Goal: Transaction & Acquisition: Purchase product/service

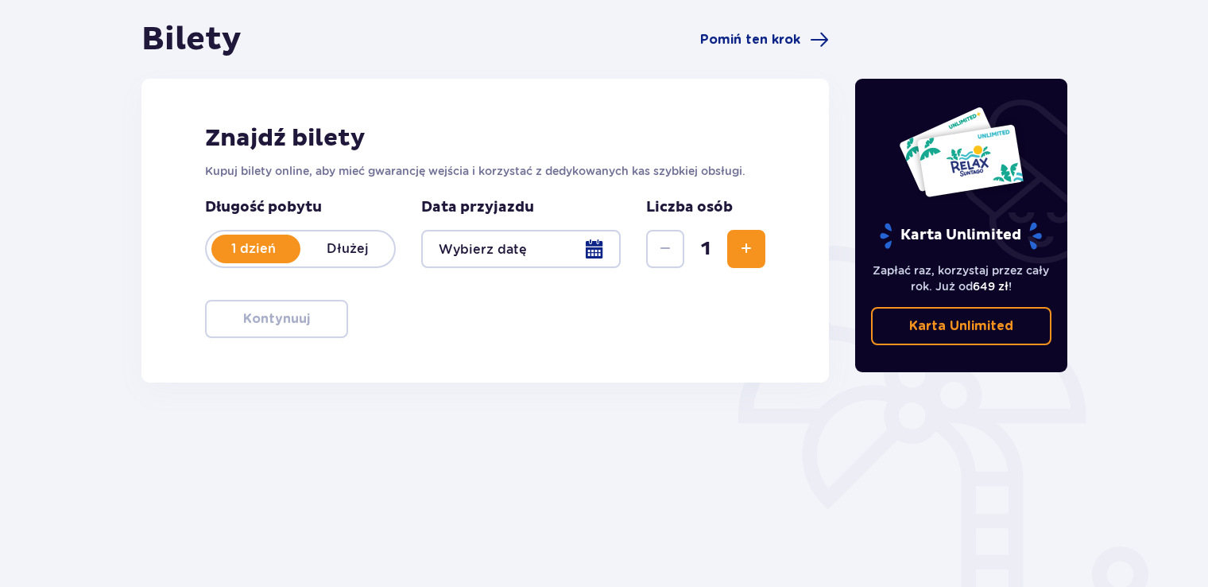
scroll to position [159, 0]
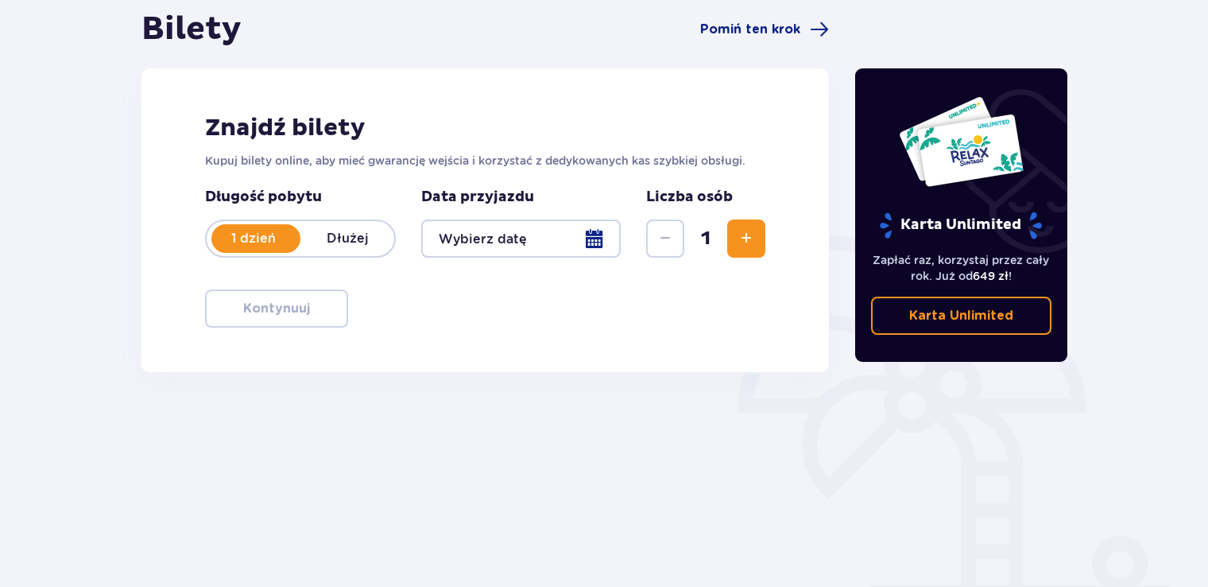
click at [738, 229] on span "Zwiększ" at bounding box center [746, 238] width 19 height 19
click at [599, 232] on div at bounding box center [520, 238] width 199 height 38
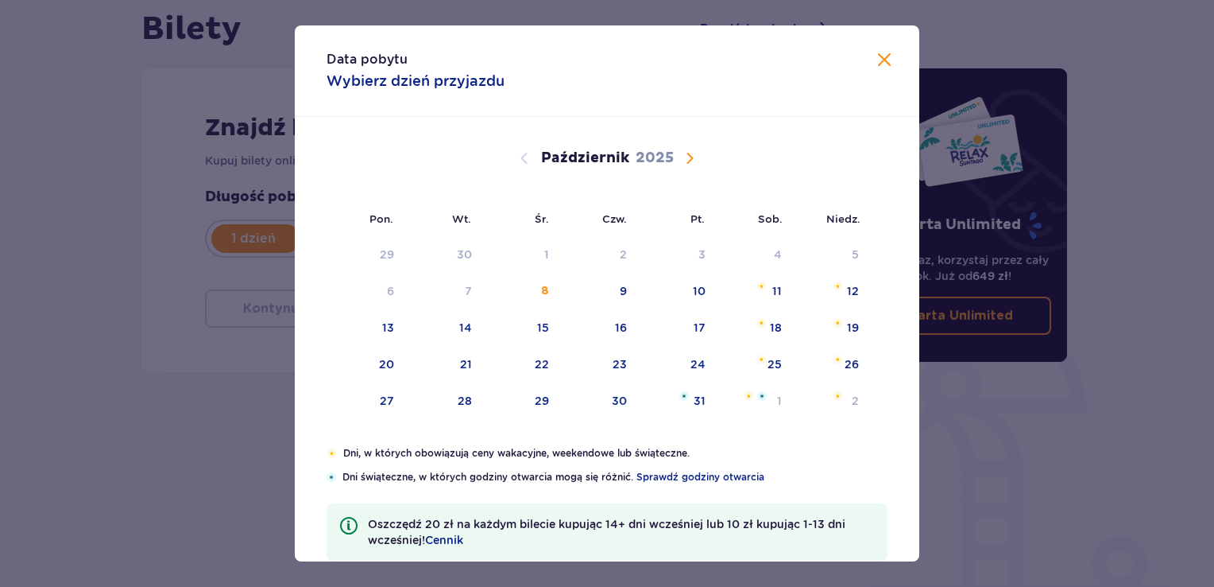
click at [687, 152] on span "Następny miesiąc" at bounding box center [689, 158] width 19 height 19
click at [769, 321] on div "15" at bounding box center [775, 327] width 12 height 16
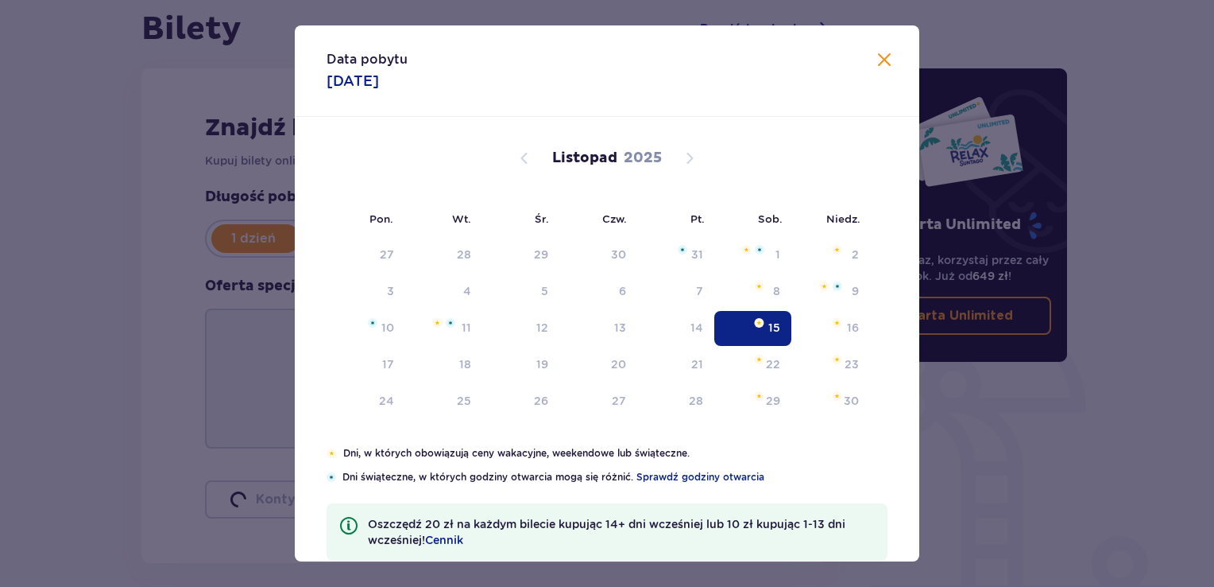
type input "15.11.25"
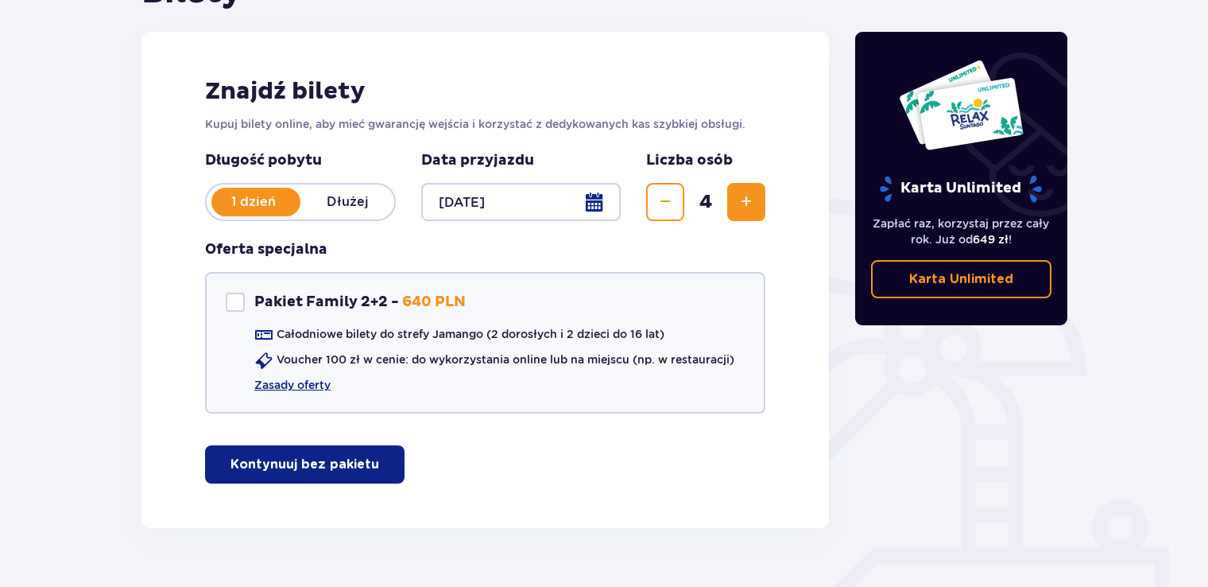
scroll to position [231, 0]
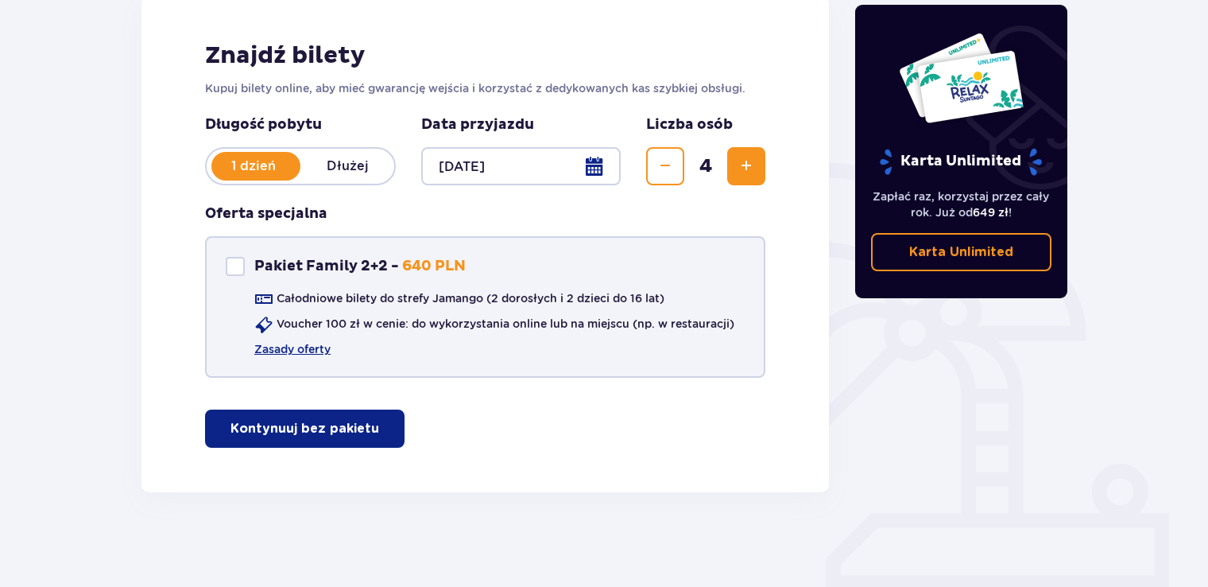
click at [238, 267] on div "Pakiet Family 2+2" at bounding box center [235, 266] width 19 height 19
click at [238, 267] on span at bounding box center [235, 266] width 10 height 10
checkbox input "false"
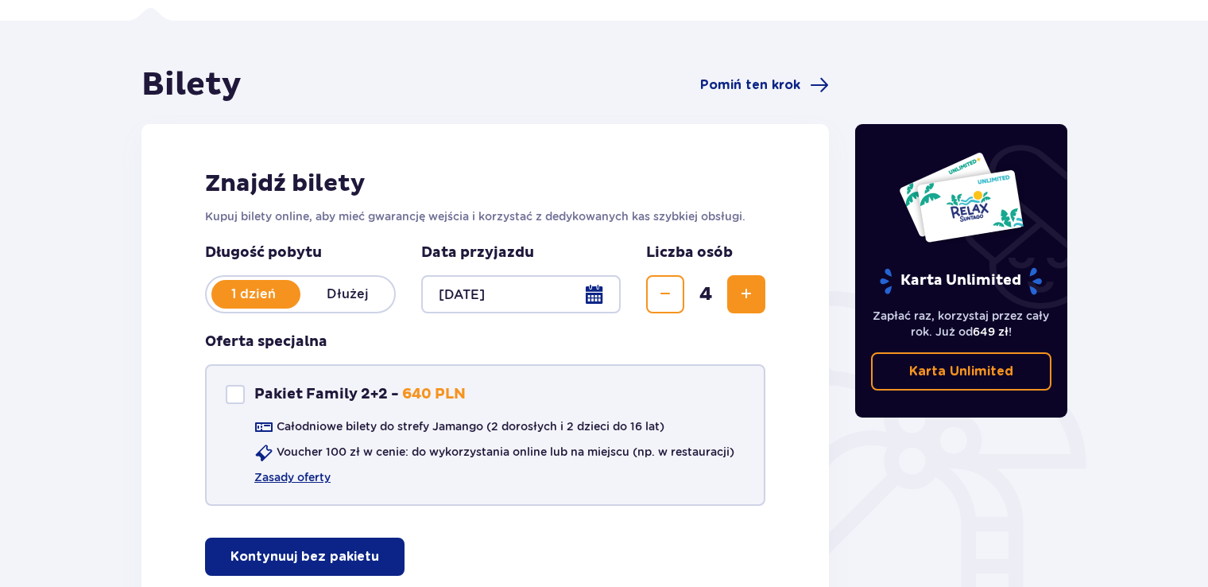
scroll to position [72, 0]
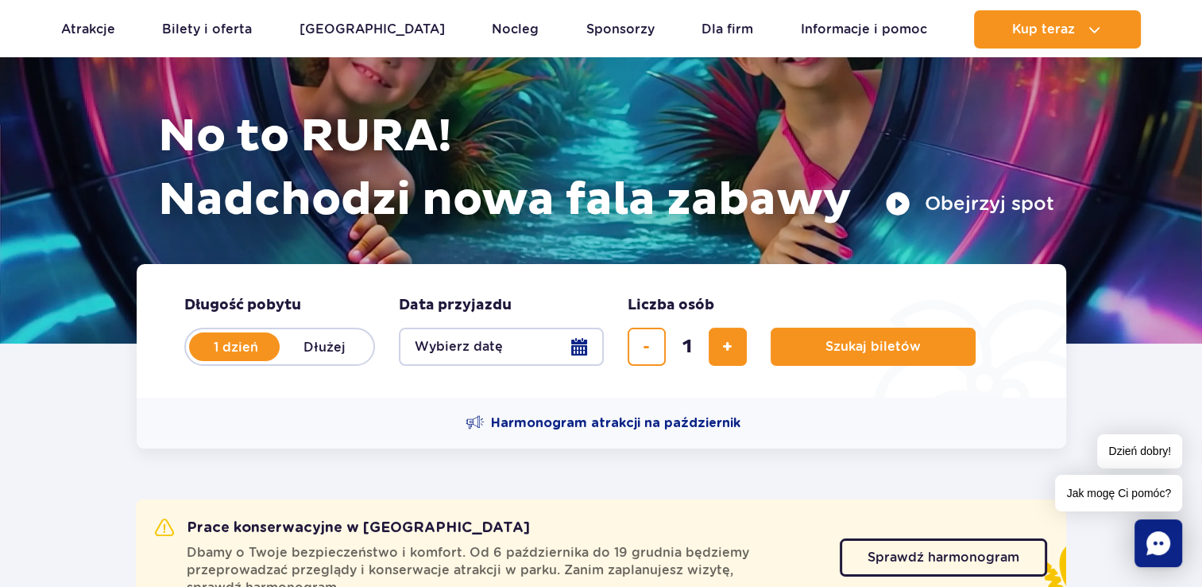
scroll to position [159, 0]
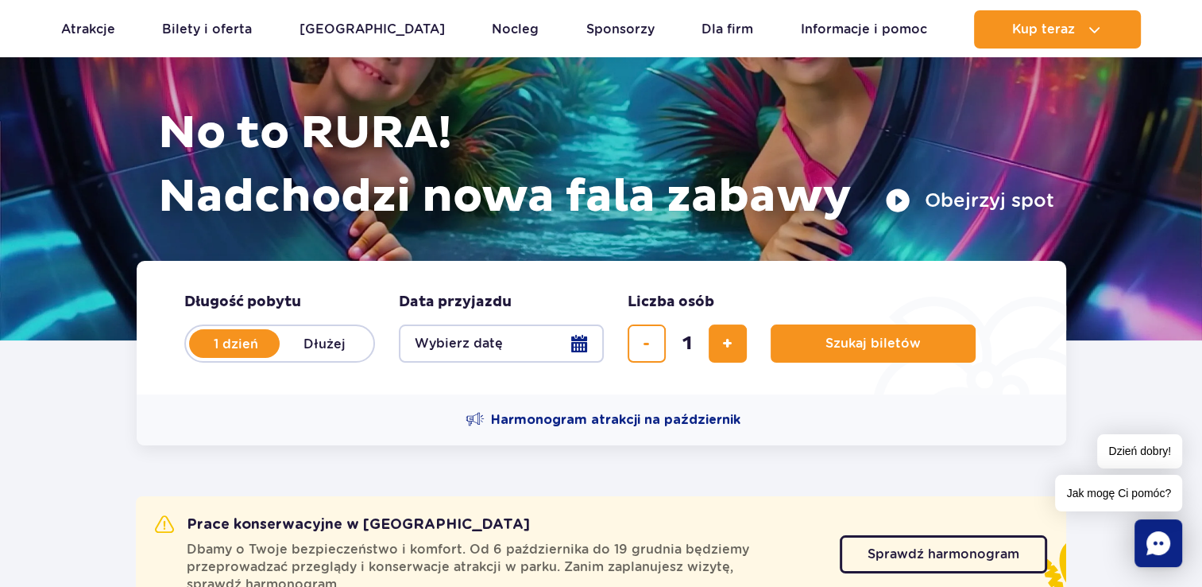
click at [578, 339] on button "Wybierz datę" at bounding box center [501, 343] width 205 height 38
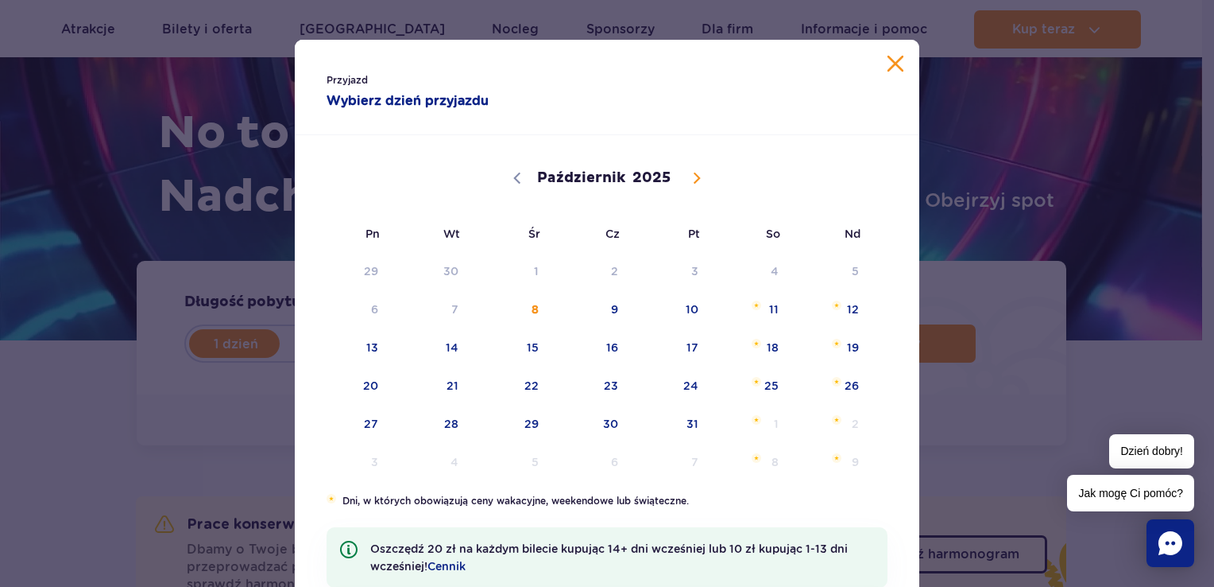
click at [694, 174] on icon at bounding box center [696, 177] width 11 height 11
select select "10"
click at [760, 341] on span "15" at bounding box center [751, 347] width 80 height 37
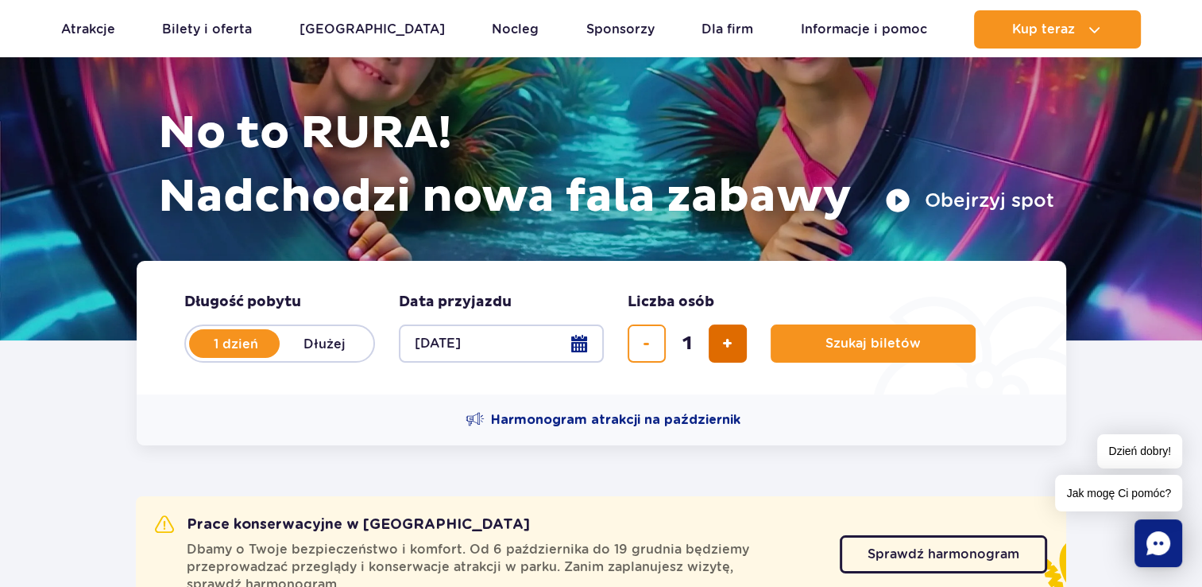
click at [724, 343] on span "dodaj bilet" at bounding box center [727, 343] width 10 height 0
click at [723, 343] on span "dodaj bilet" at bounding box center [727, 343] width 10 height 0
type input "4"
click at [817, 340] on button "Szukaj biletów" at bounding box center [873, 343] width 205 height 38
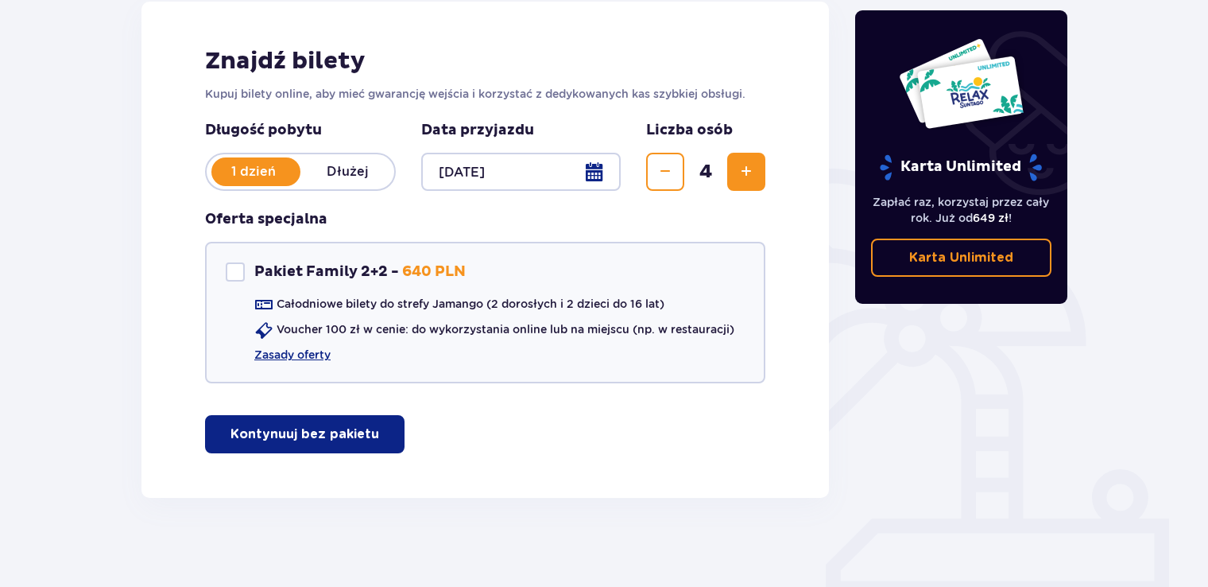
scroll to position [231, 0]
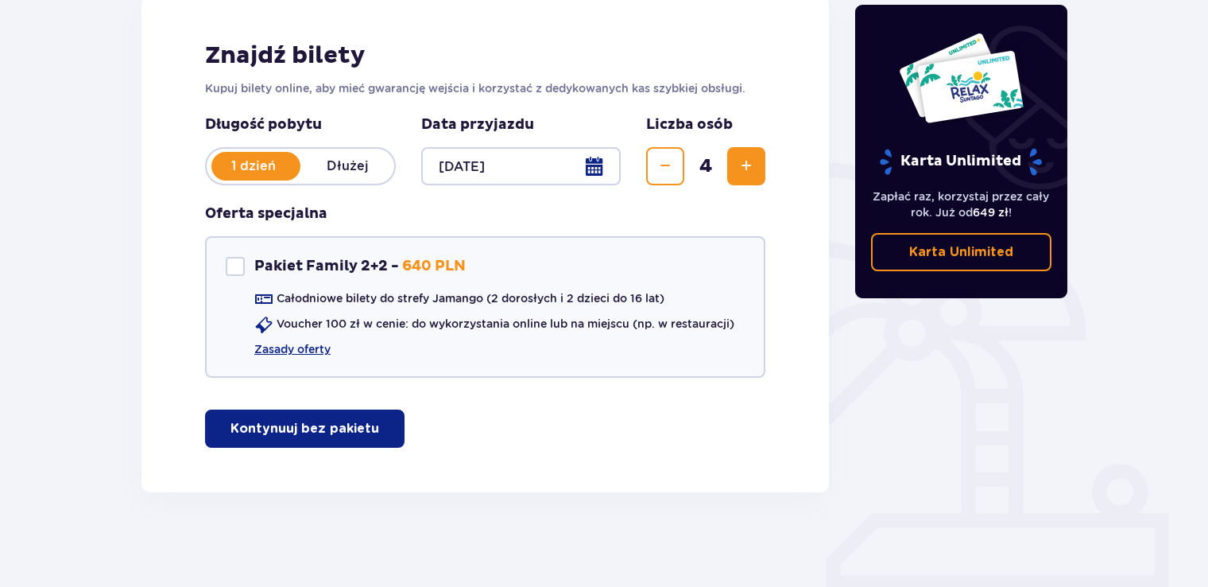
click at [313, 428] on p "Kontynuuj bez pakietu" at bounding box center [304, 428] width 149 height 17
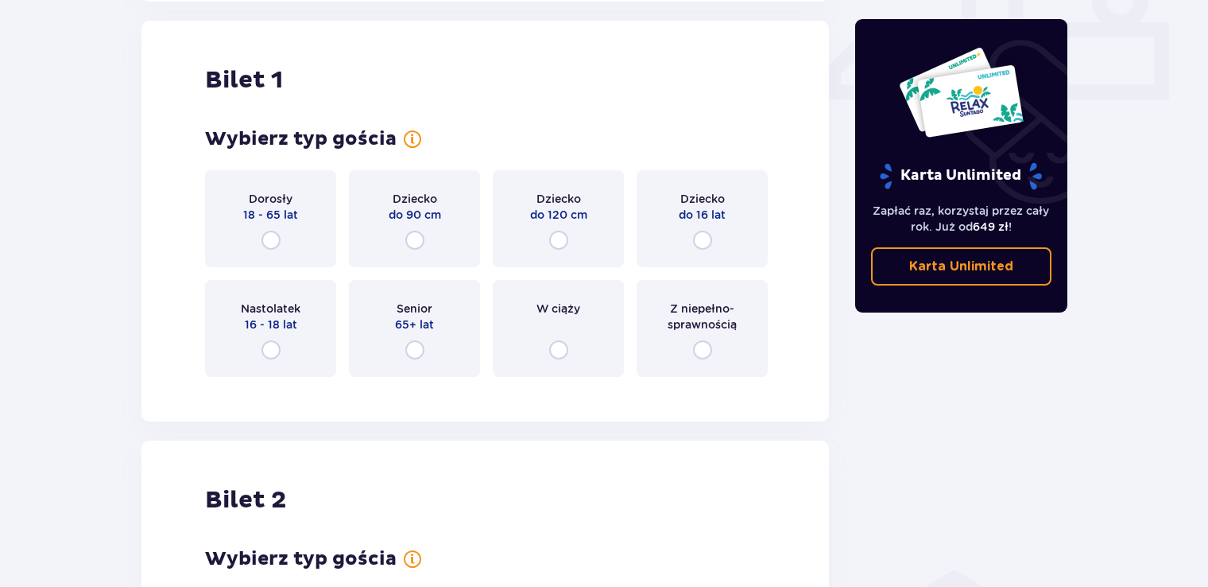
scroll to position [722, 0]
click at [273, 240] on input "radio" at bounding box center [270, 239] width 19 height 19
radio input "true"
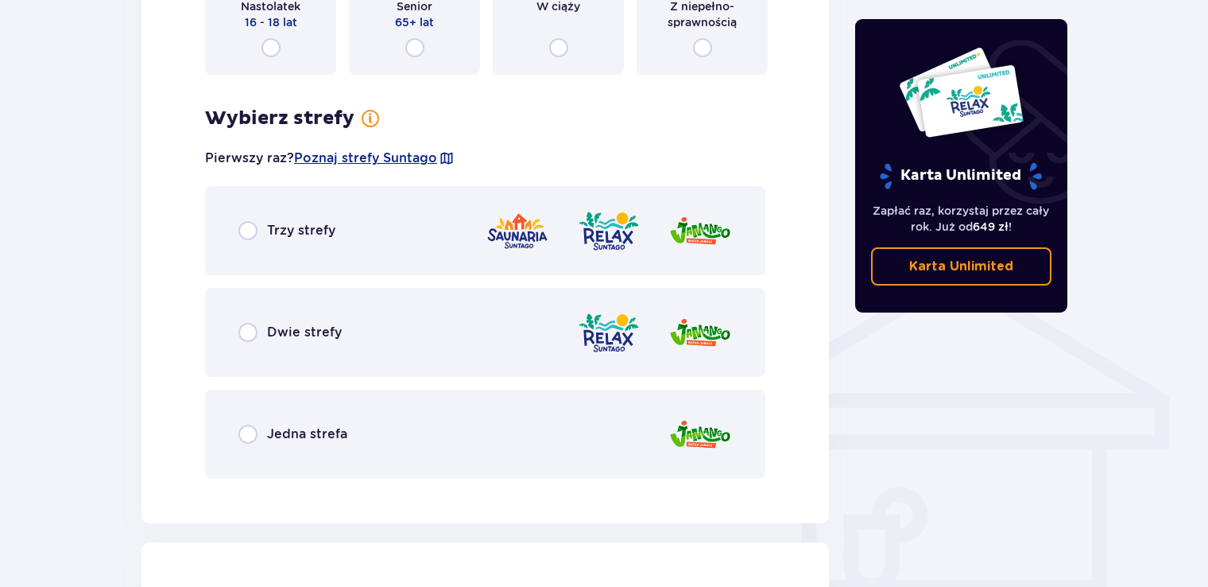
scroll to position [1031, 0]
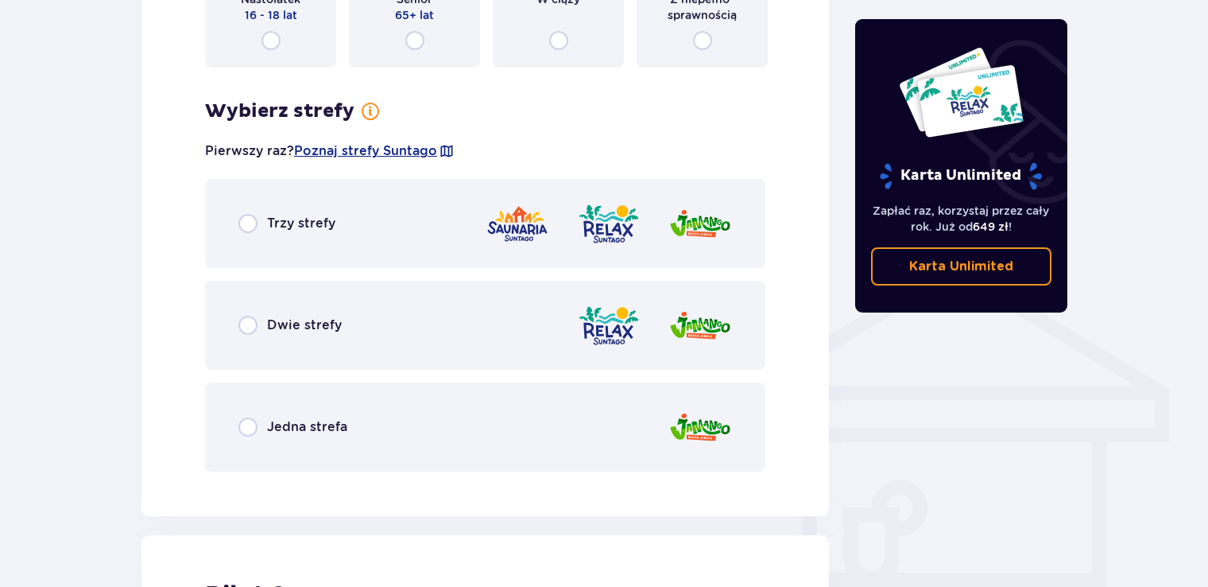
click at [252, 428] on input "radio" at bounding box center [247, 426] width 19 height 19
radio input "true"
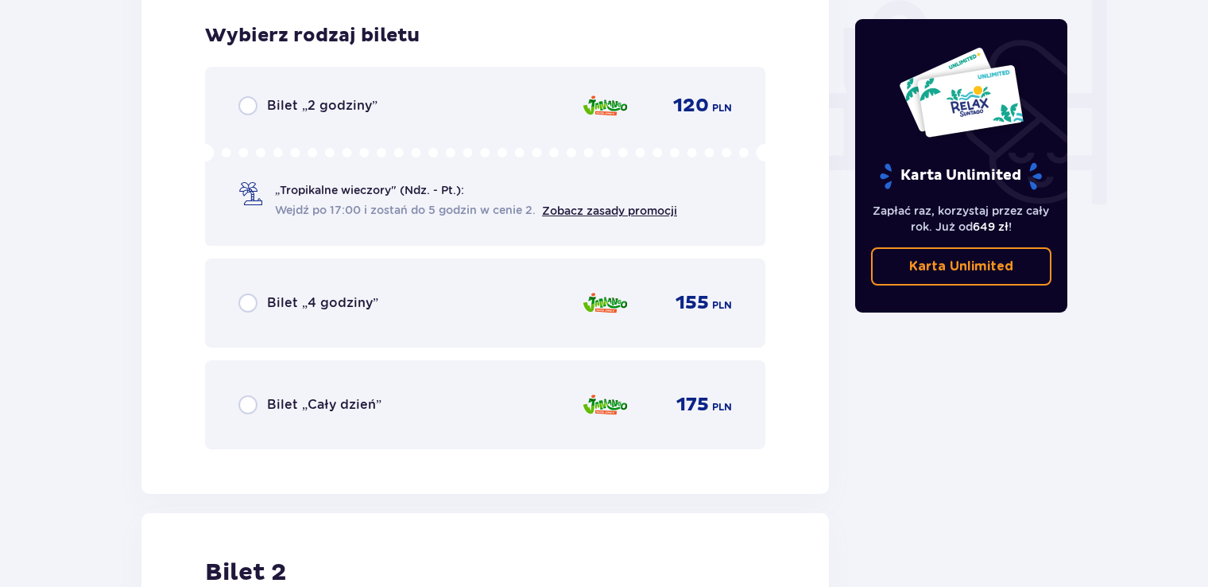
scroll to position [1514, 0]
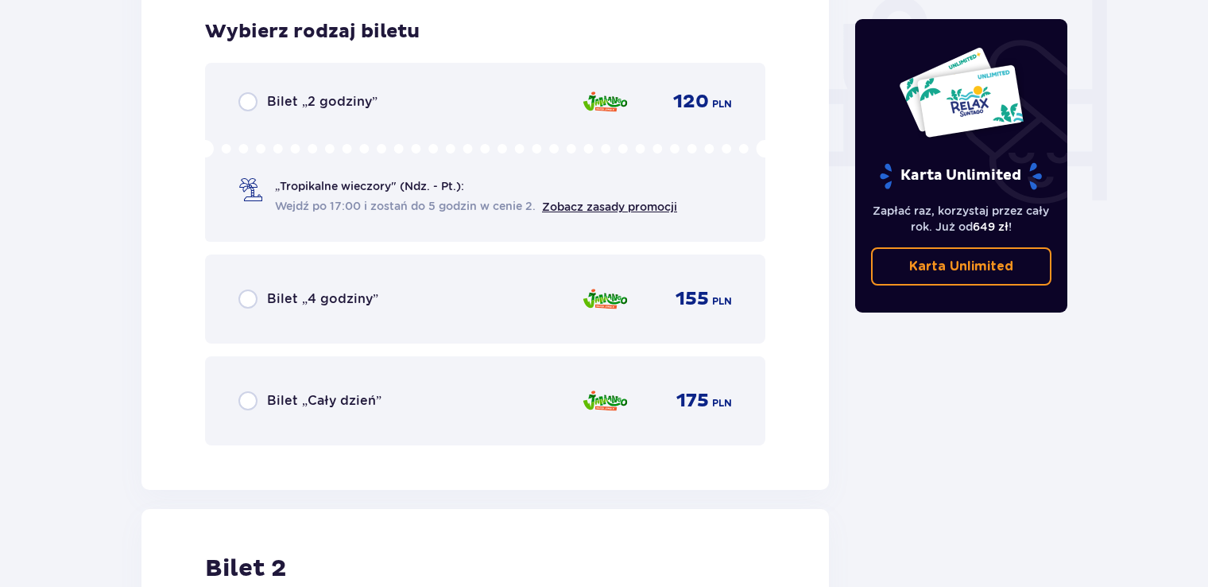
click at [244, 396] on input "radio" at bounding box center [247, 400] width 19 height 19
radio input "true"
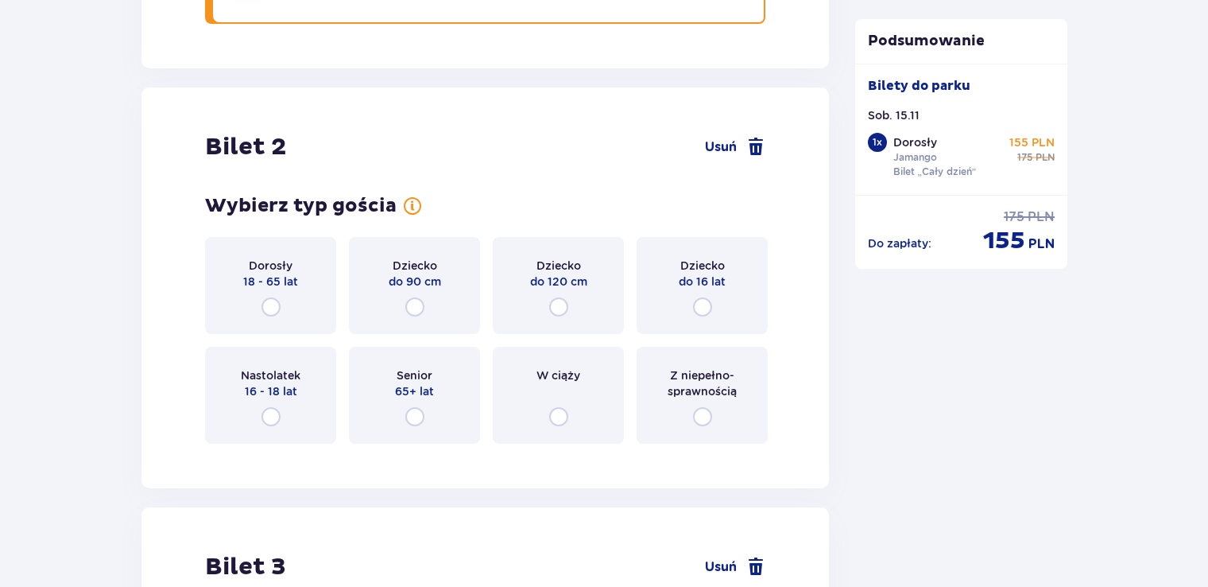
scroll to position [2002, 0]
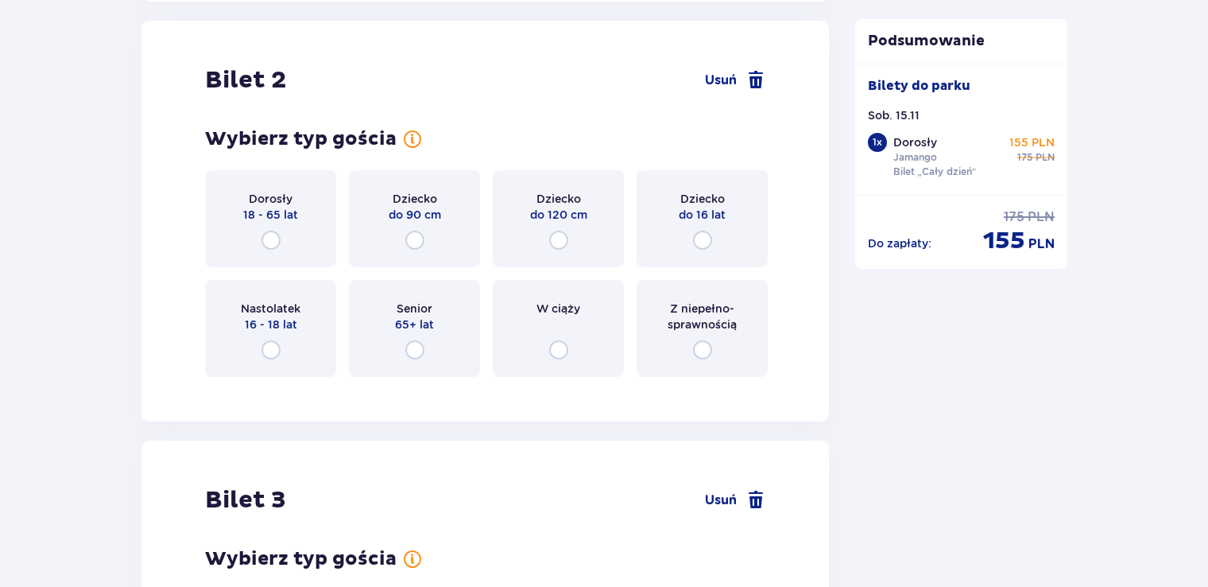
click at [273, 243] on input "radio" at bounding box center [270, 239] width 19 height 19
radio input "true"
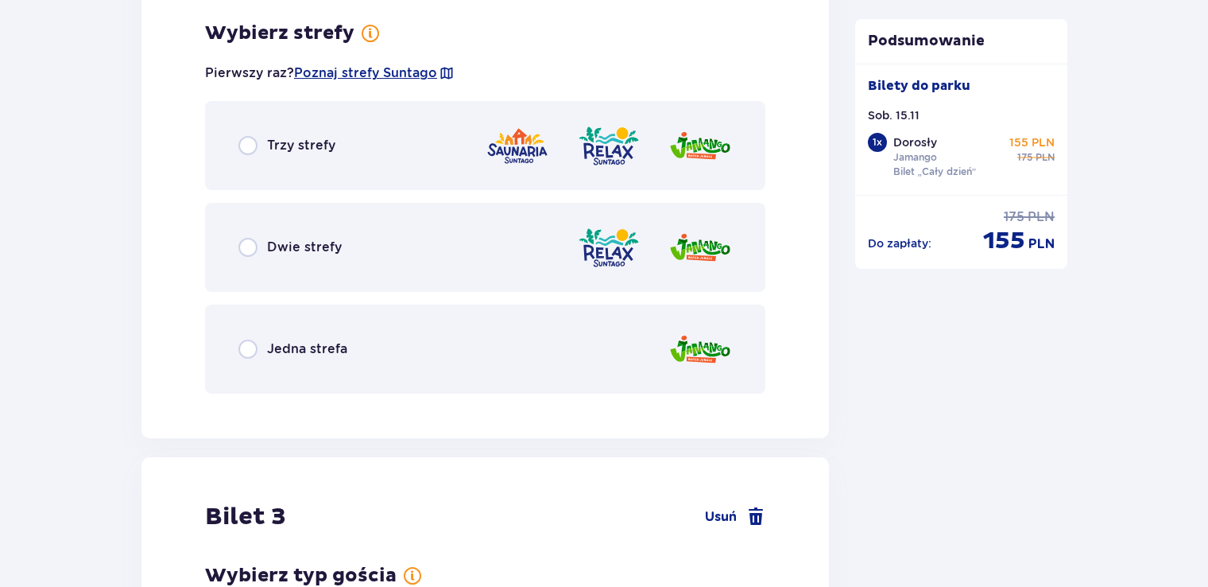
scroll to position [2390, 0]
click at [243, 347] on input "radio" at bounding box center [247, 348] width 19 height 19
radio input "true"
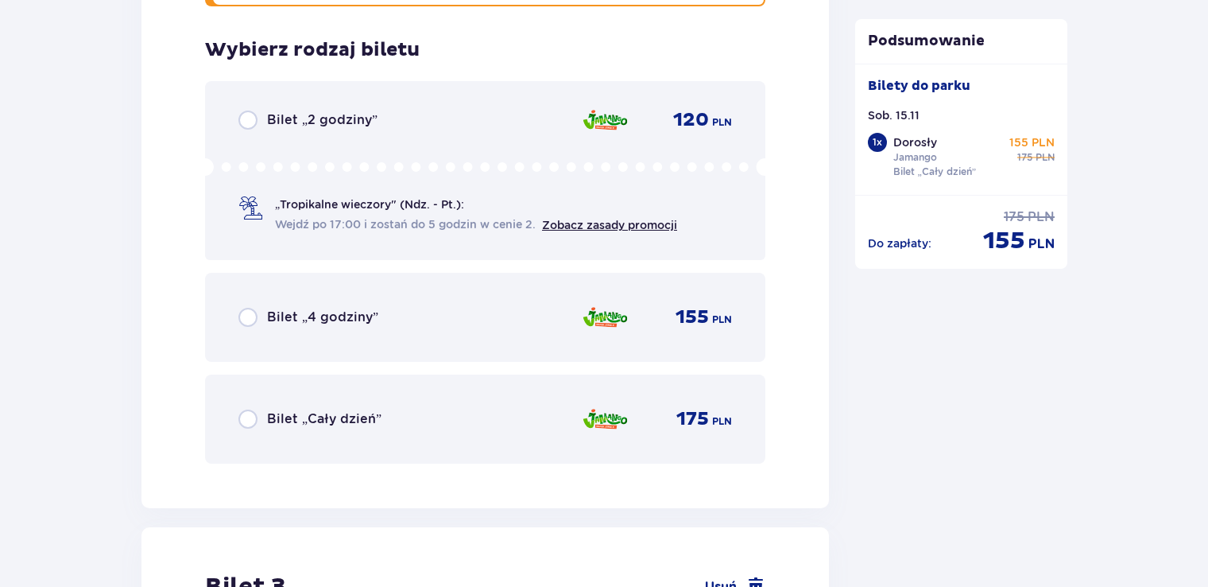
scroll to position [2794, 0]
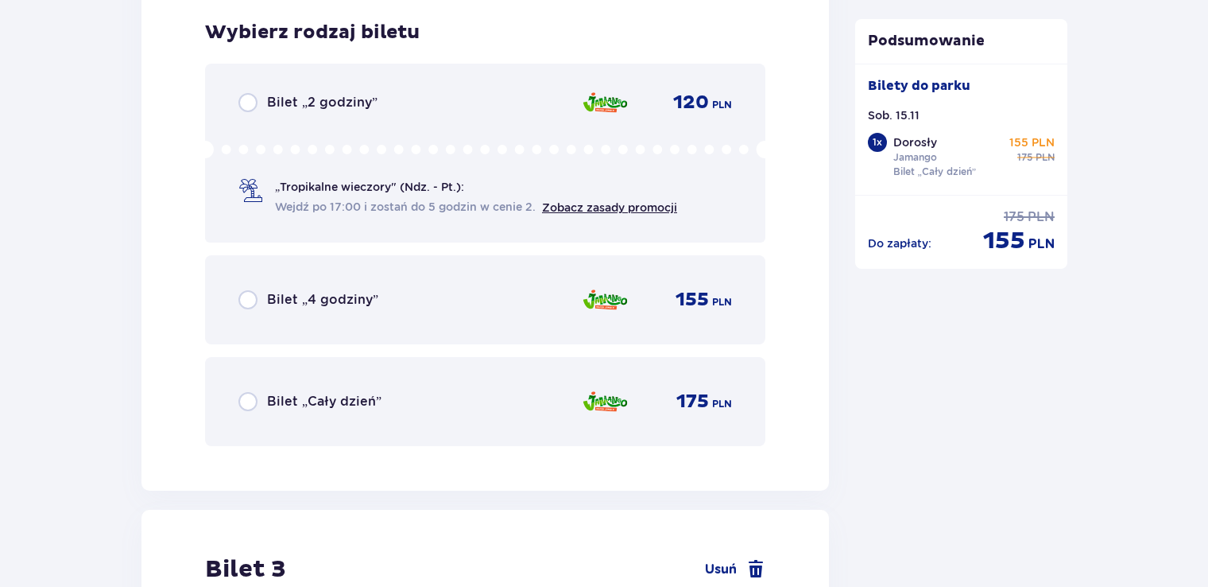
click at [247, 393] on input "radio" at bounding box center [247, 401] width 19 height 19
radio input "true"
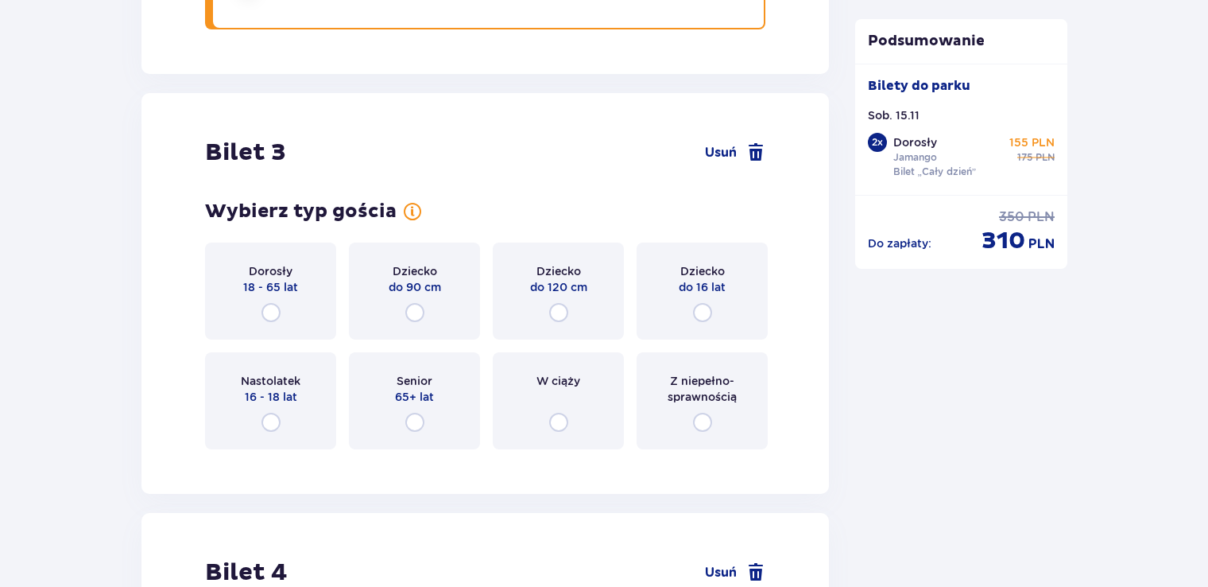
scroll to position [3202, 0]
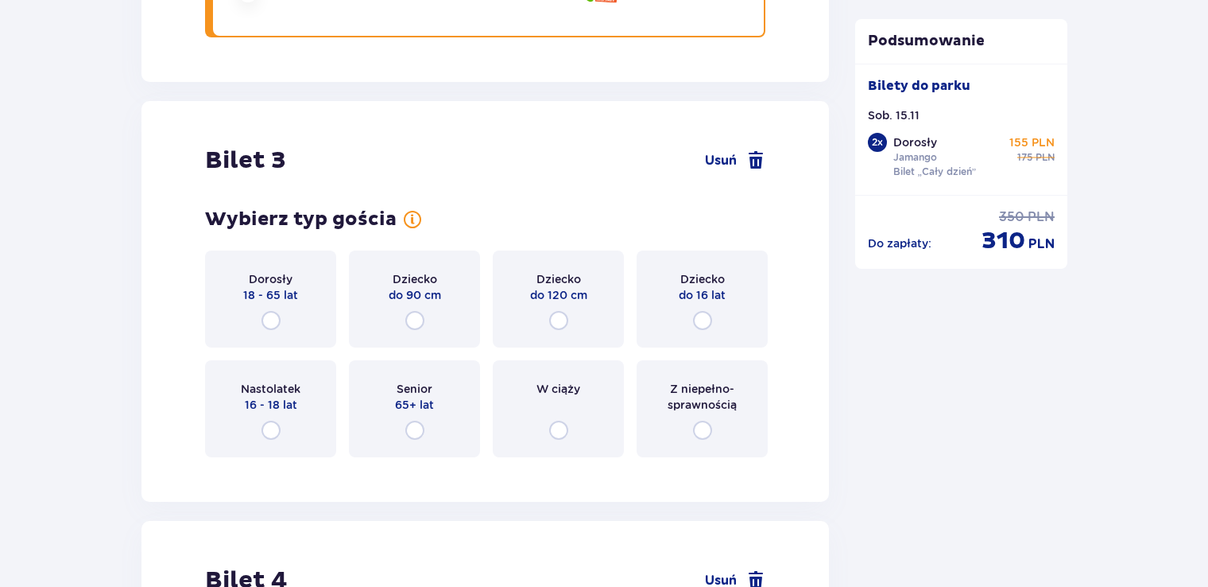
click at [556, 315] on input "radio" at bounding box center [558, 320] width 19 height 19
radio input "true"
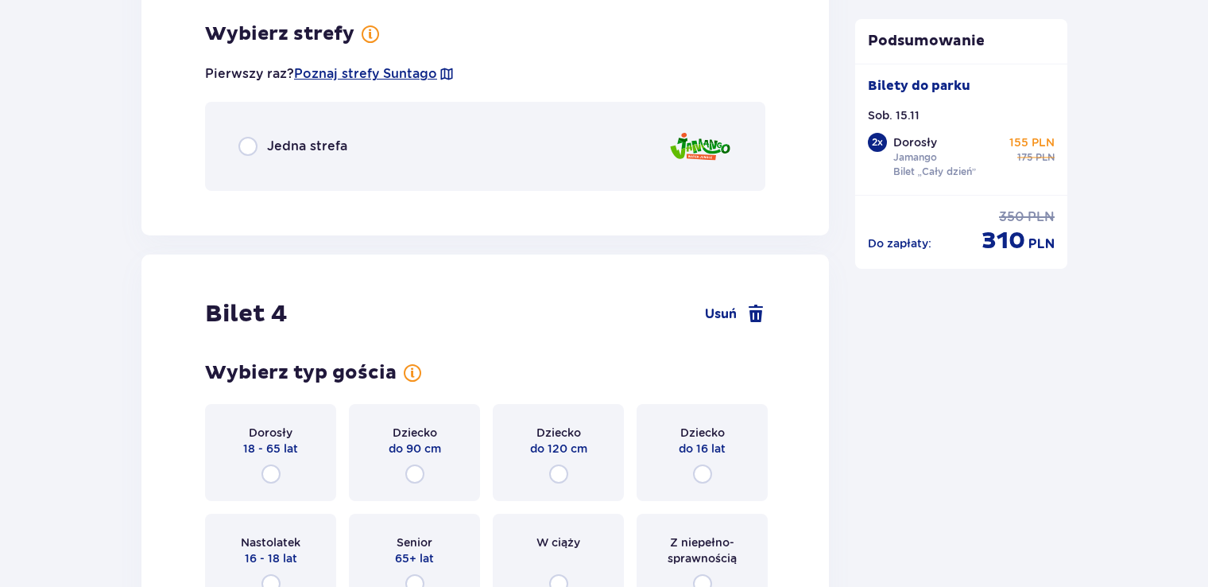
scroll to position [3669, 0]
click at [251, 141] on input "radio" at bounding box center [247, 145] width 19 height 19
radio input "true"
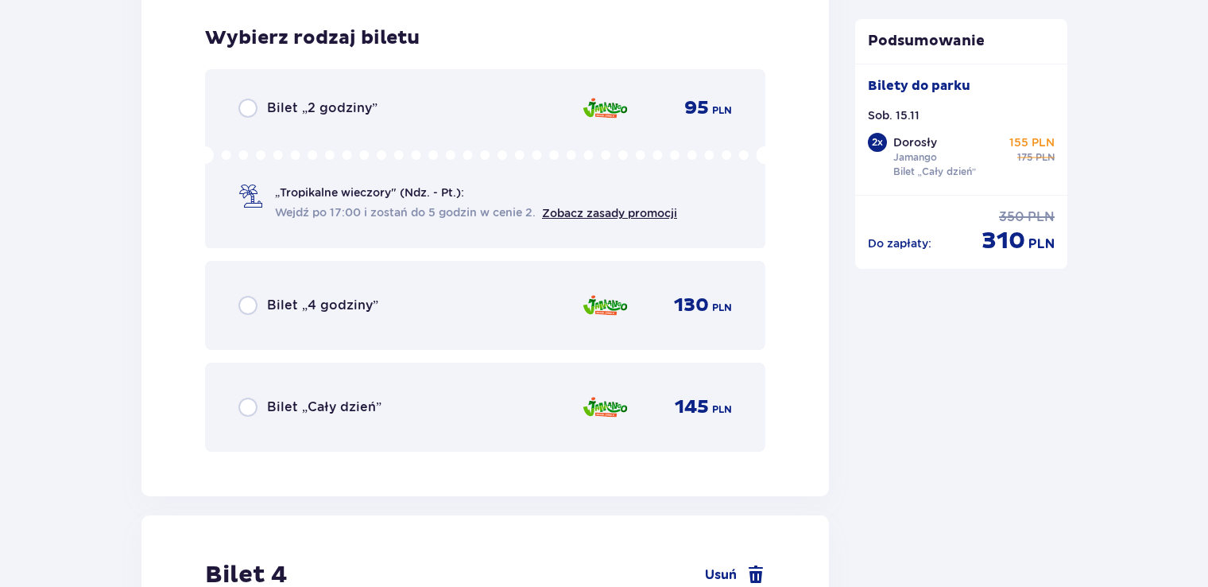
scroll to position [3870, 0]
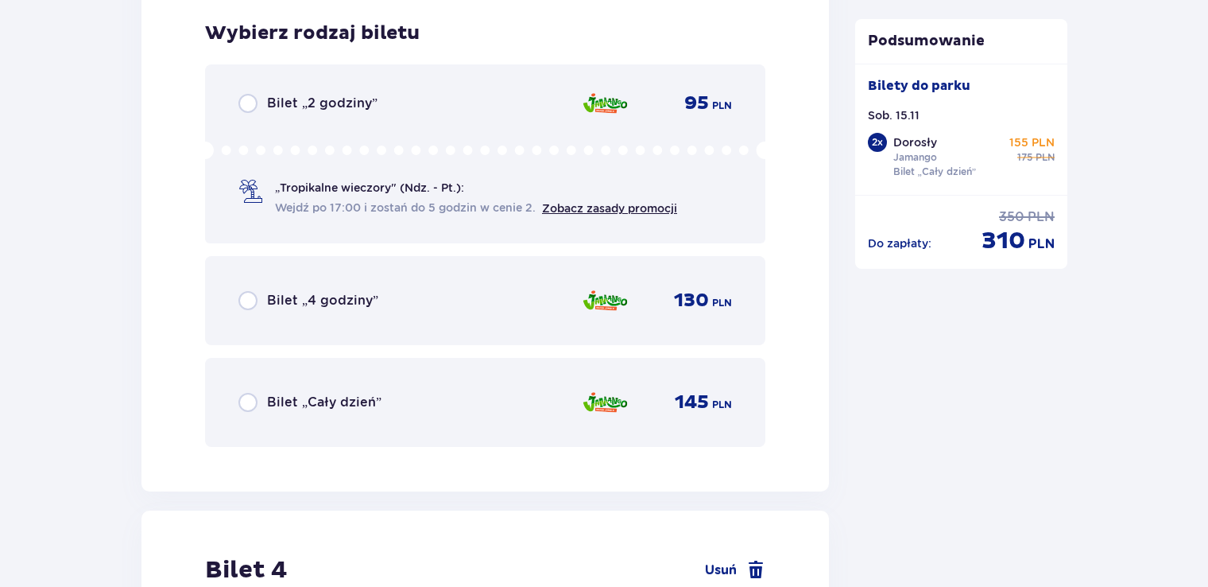
click at [251, 401] on input "radio" at bounding box center [247, 402] width 19 height 19
radio input "true"
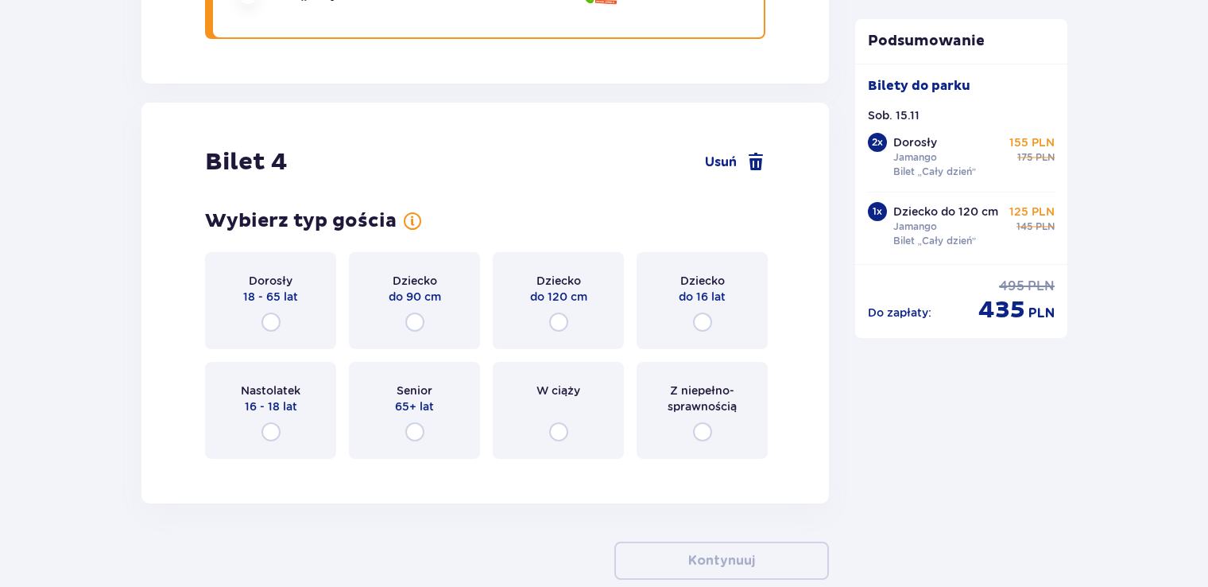
scroll to position [4279, 0]
click at [703, 316] on input "radio" at bounding box center [702, 320] width 19 height 19
radio input "true"
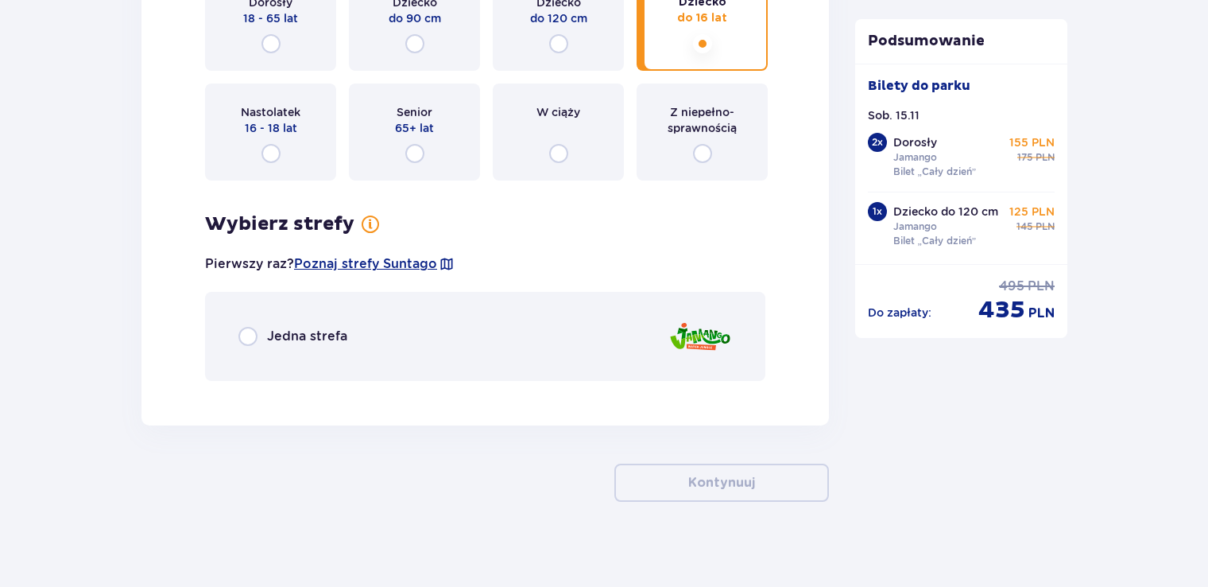
scroll to position [4563, 0]
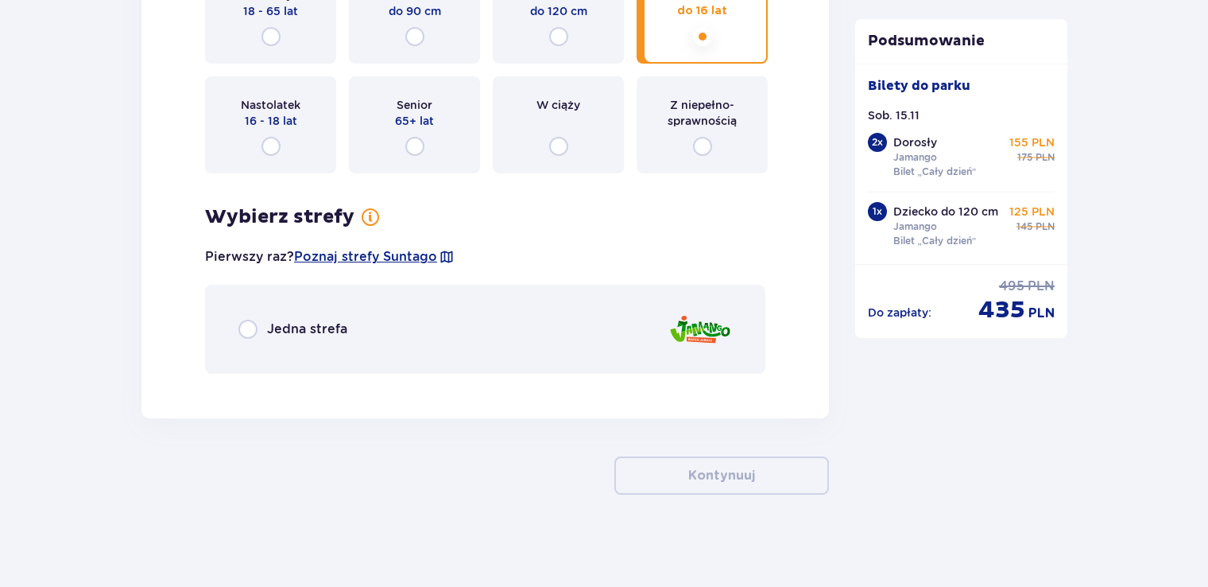
click at [251, 331] on input "radio" at bounding box center [247, 328] width 19 height 19
radio input "true"
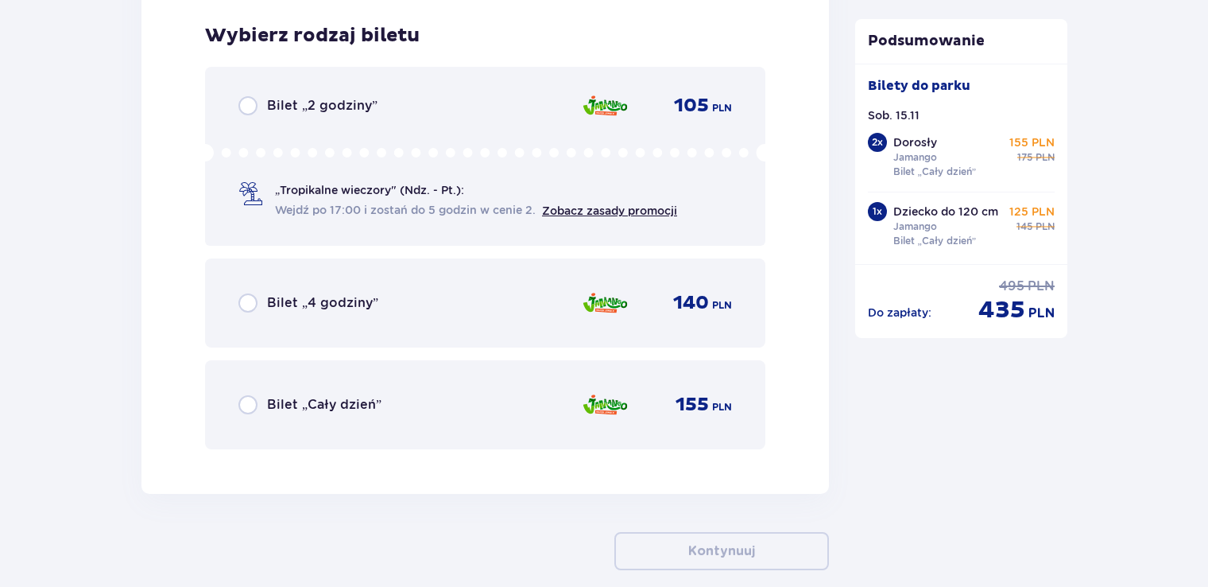
scroll to position [4947, 0]
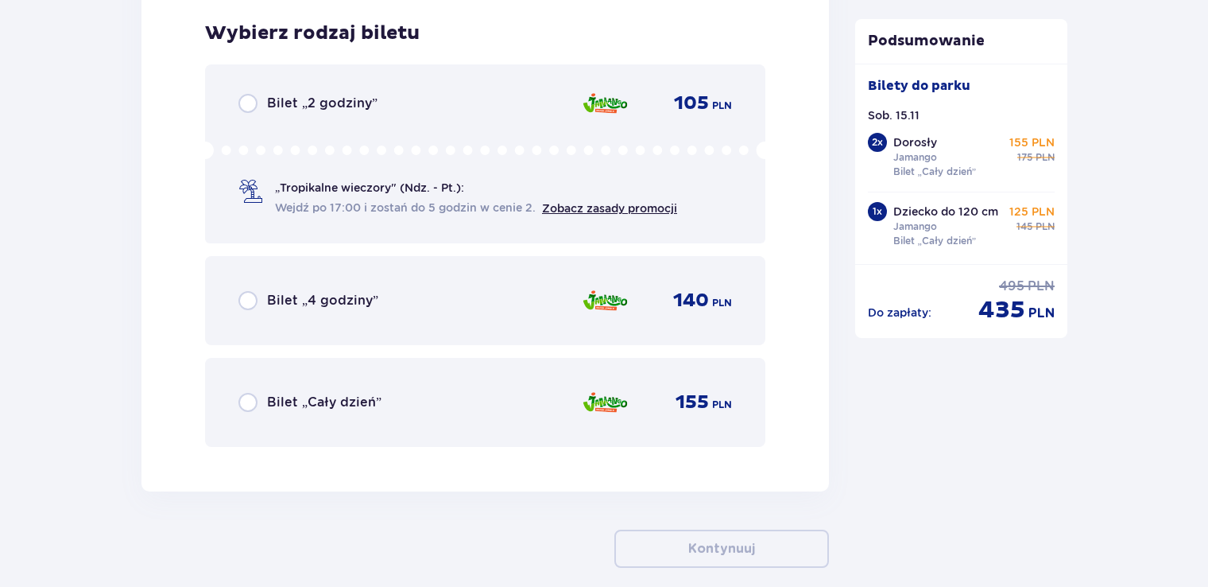
click at [242, 402] on input "radio" at bounding box center [247, 402] width 19 height 19
radio input "true"
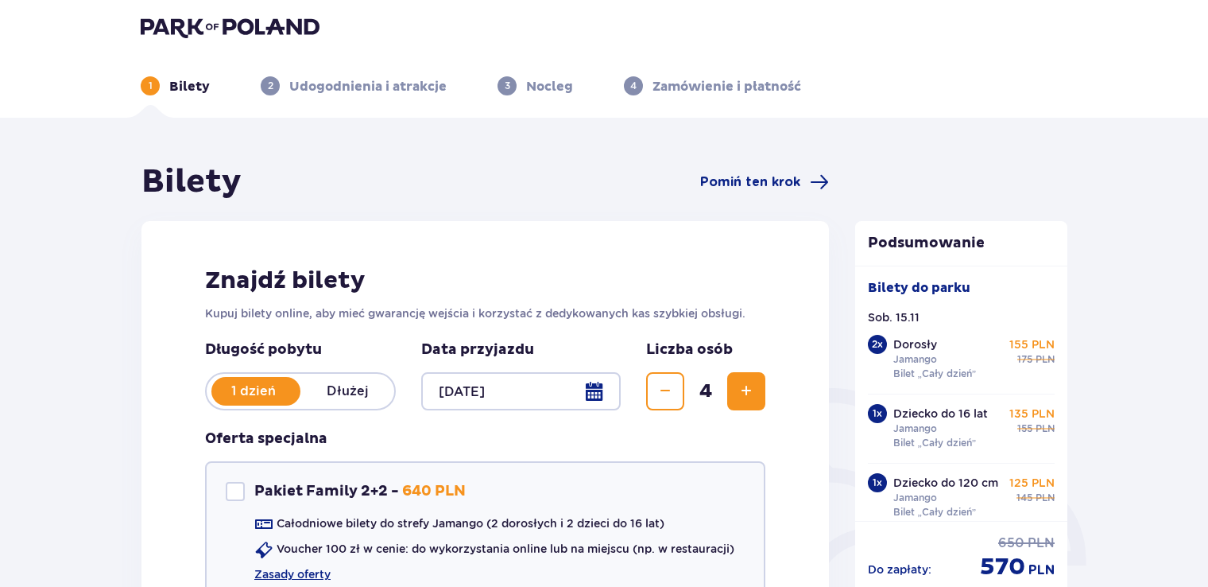
scroll to position [0, 0]
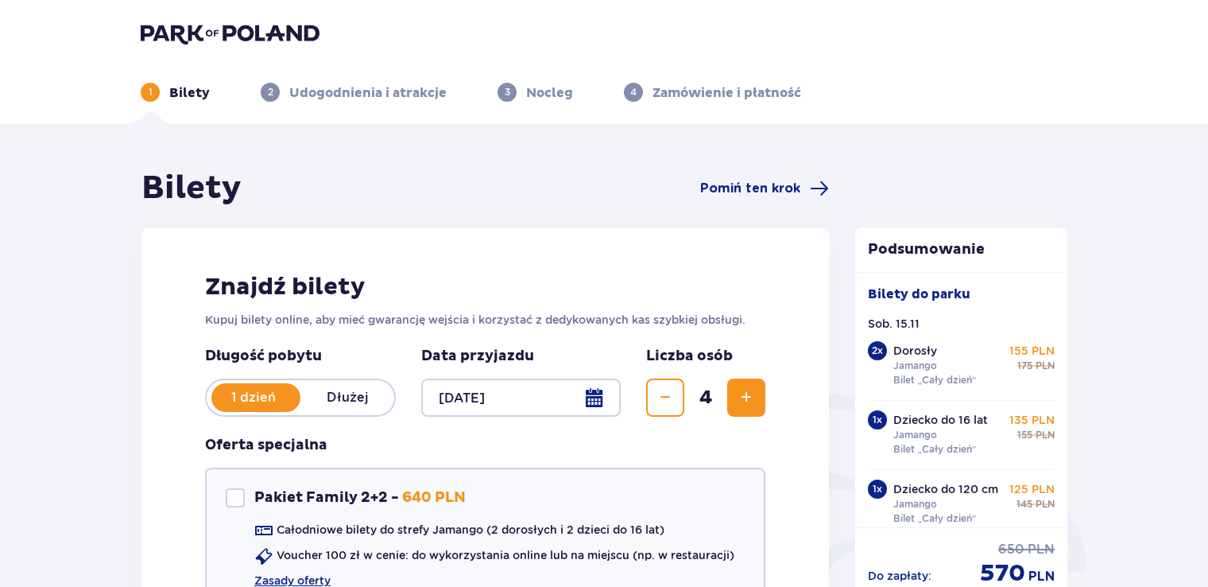
click at [188, 84] on p "Bilety" at bounding box center [189, 92] width 41 height 17
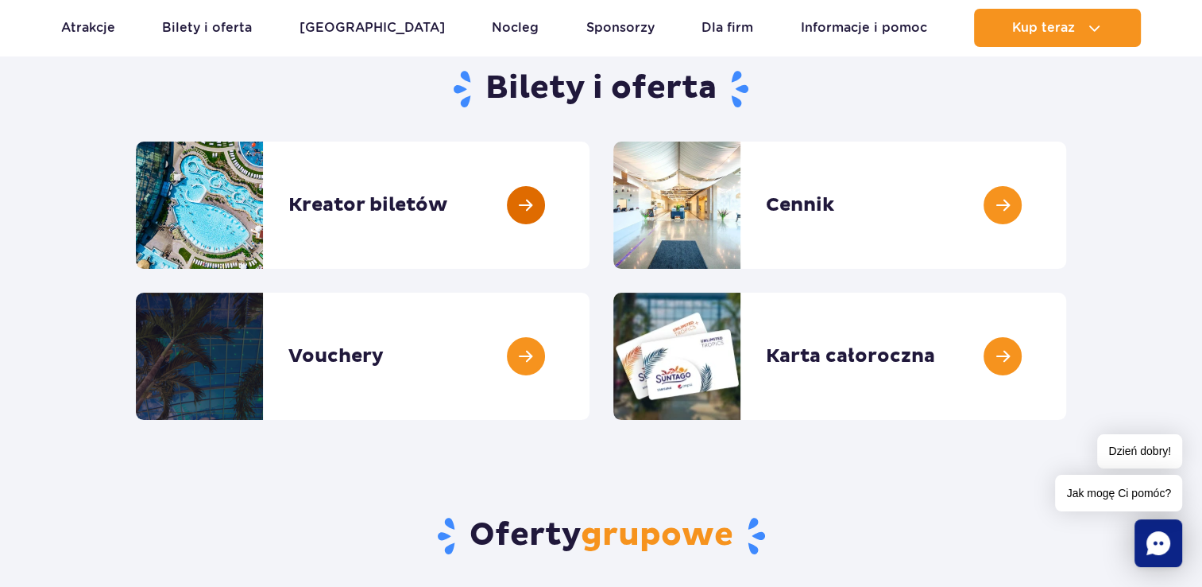
scroll to position [159, 0]
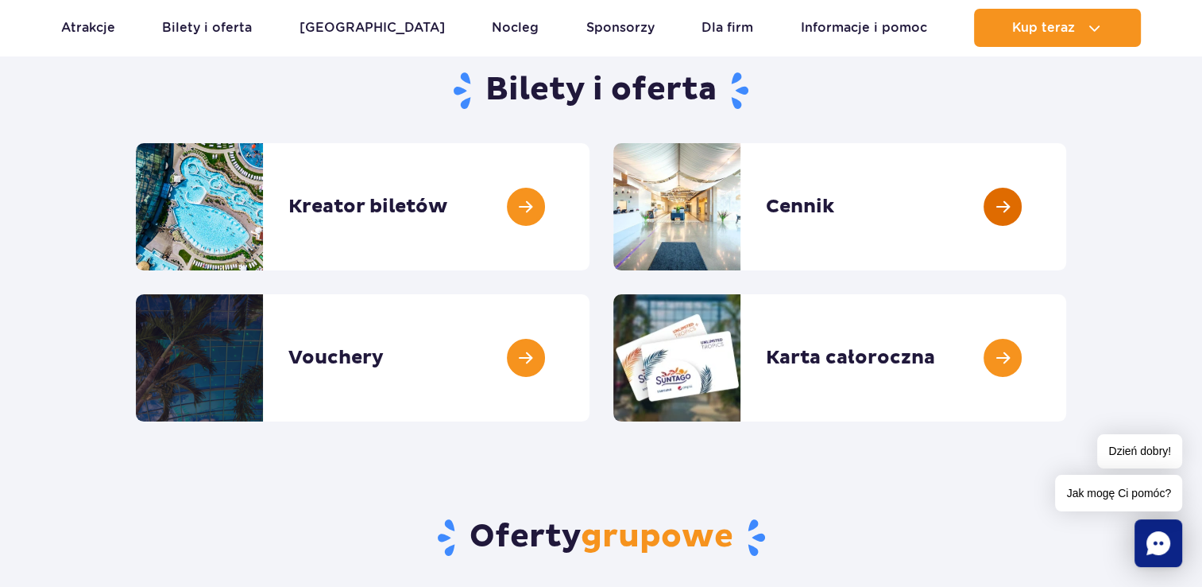
click at [1067, 205] on link at bounding box center [1067, 206] width 0 height 127
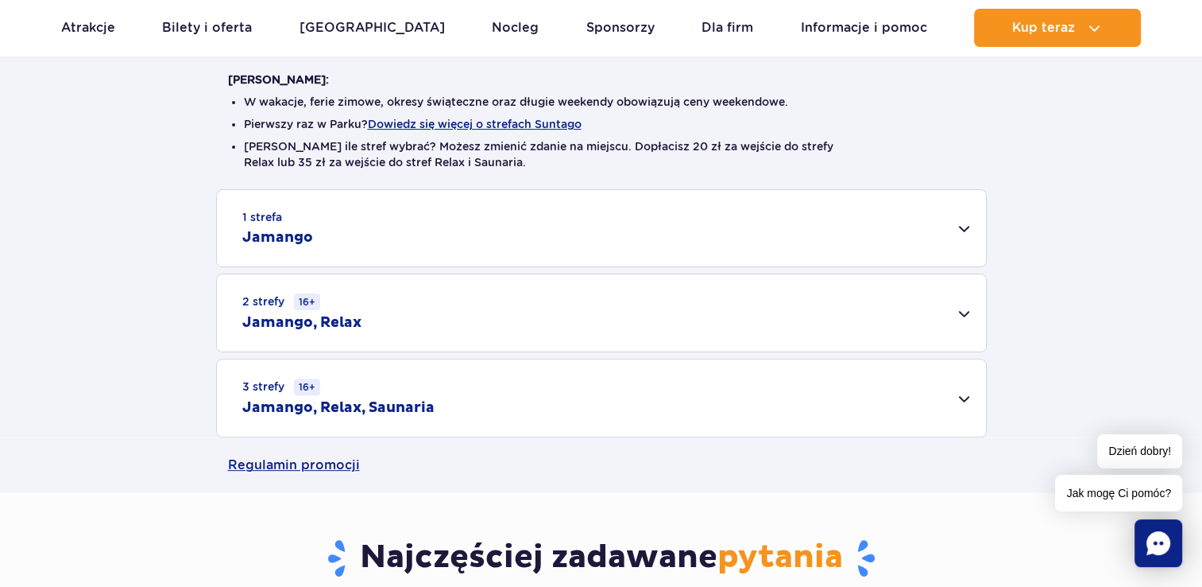
scroll to position [397, 0]
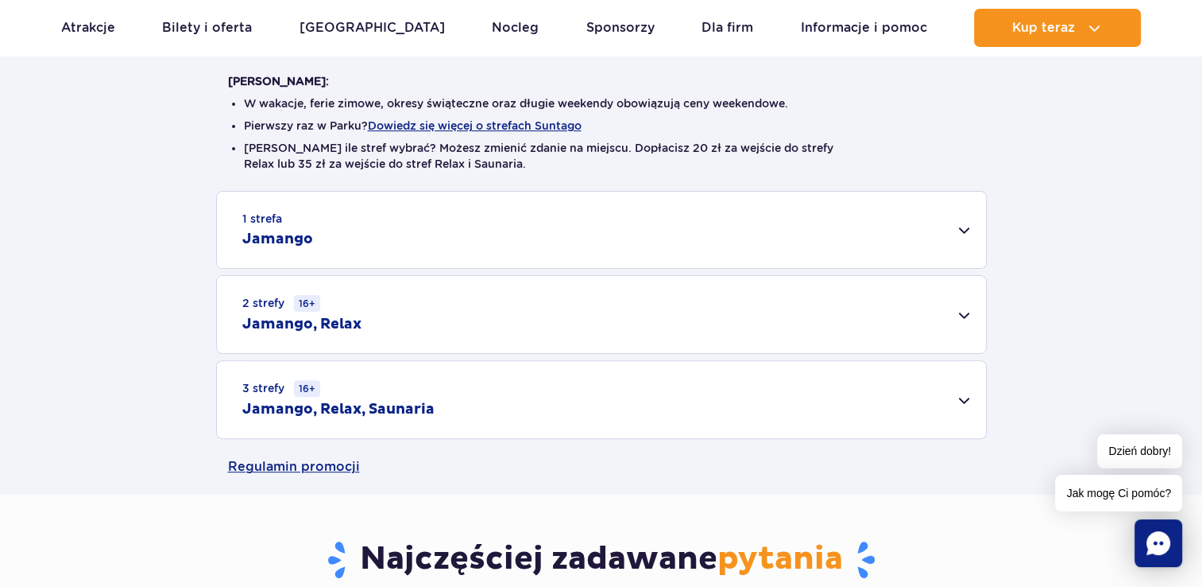
click at [451, 223] on div "1 strefa Jamango" at bounding box center [601, 230] width 769 height 76
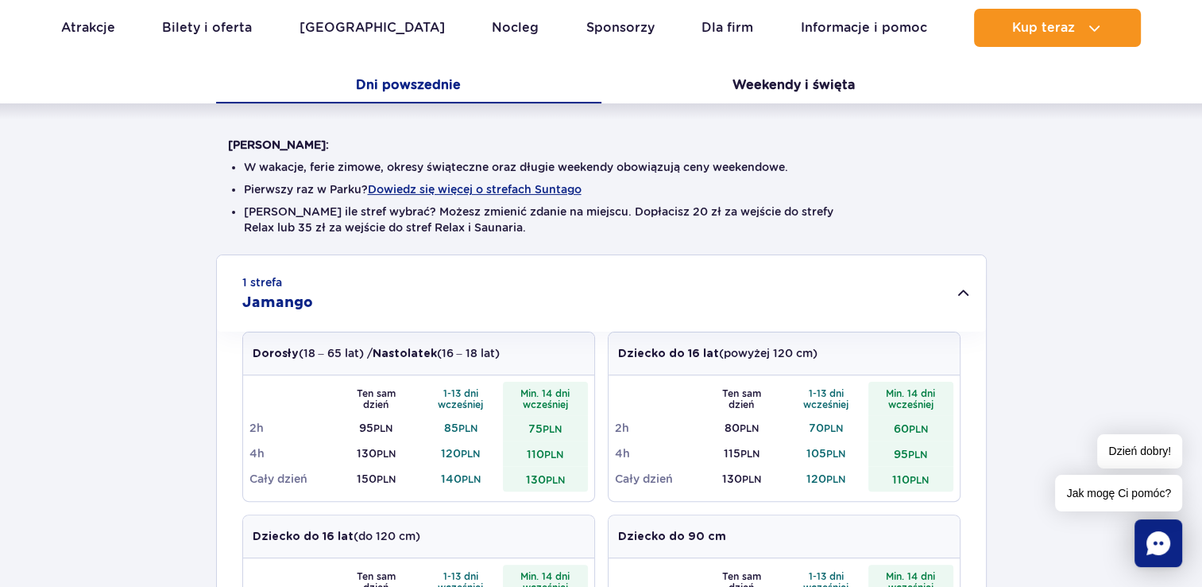
scroll to position [318, 0]
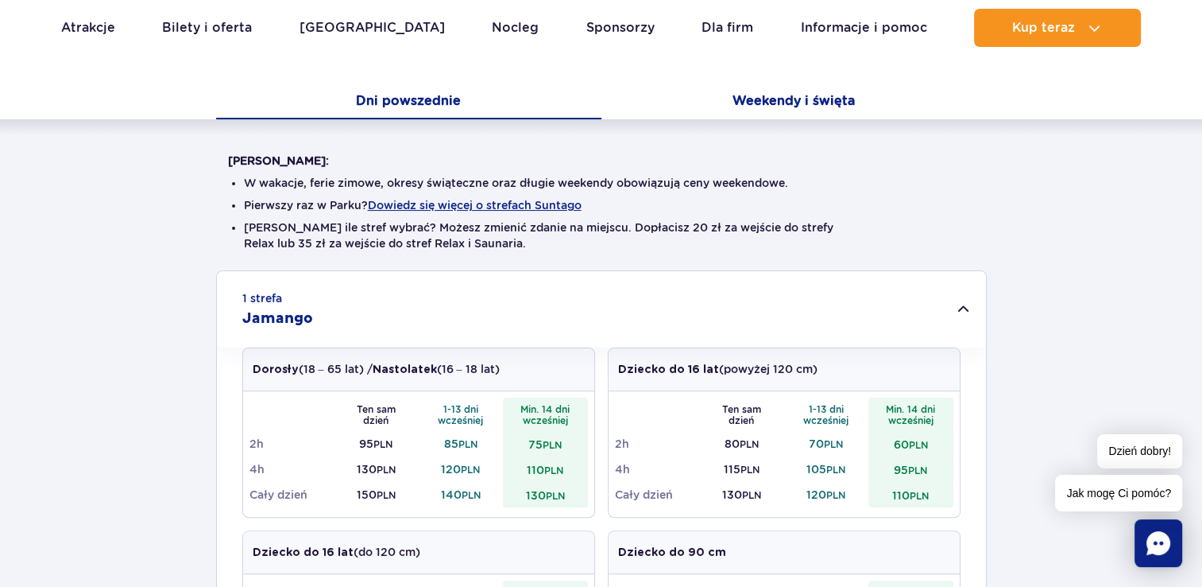
click at [753, 92] on button "Weekendy i święta" at bounding box center [794, 102] width 385 height 33
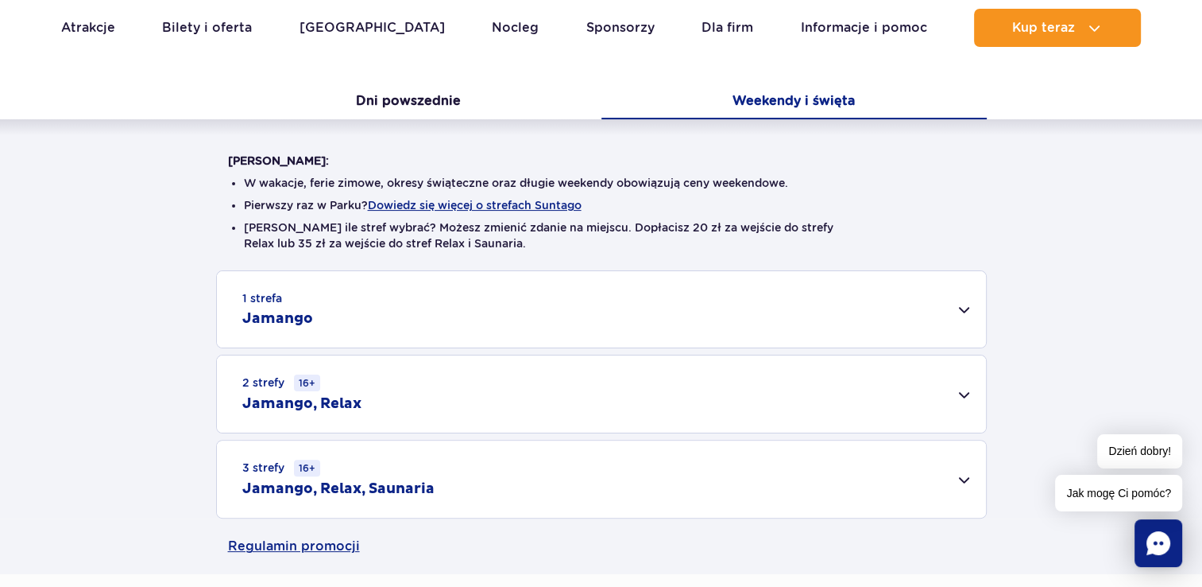
click at [259, 310] on h2 "Jamango" at bounding box center [277, 318] width 71 height 19
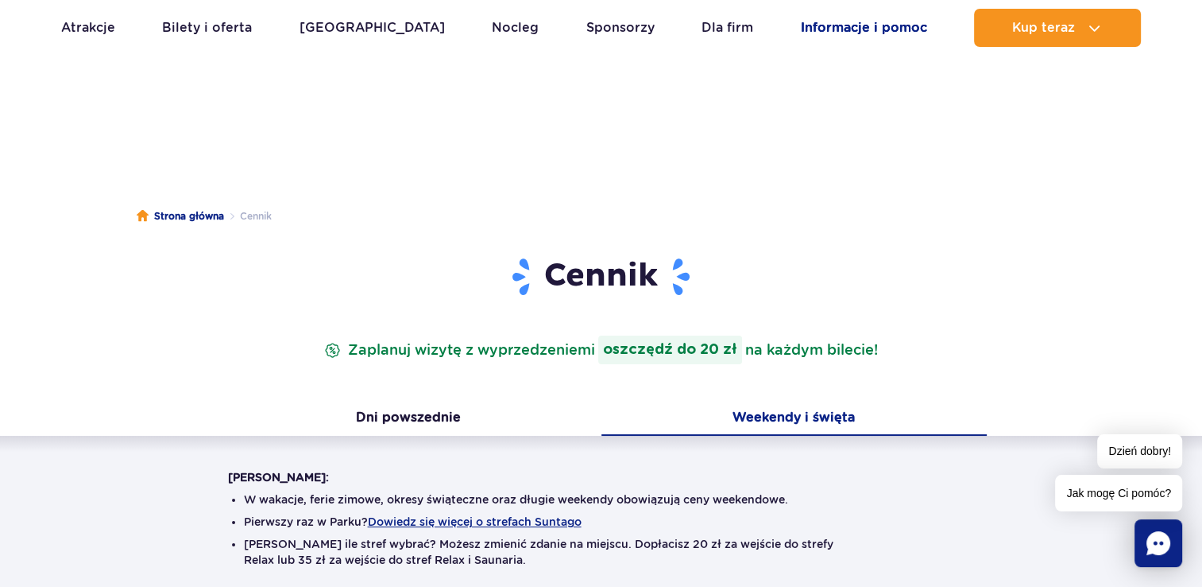
scroll to position [0, 0]
